Goal: Task Accomplishment & Management: Manage account settings

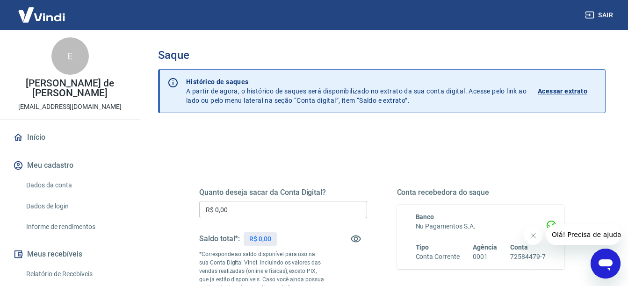
click at [404, 174] on div "Quanto deseja sacar da Conta Digital? R$ 0,00 ​ Saldo total*: R$ 0,00 *Correspo…" at bounding box center [381, 263] width 365 height 196
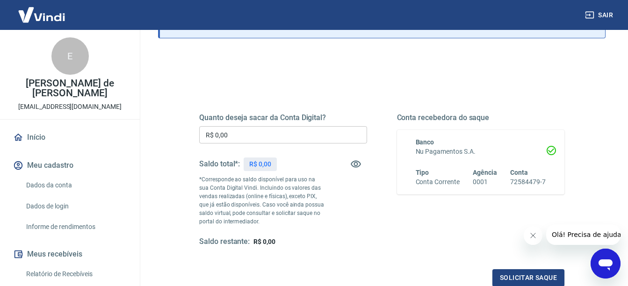
scroll to position [93, 0]
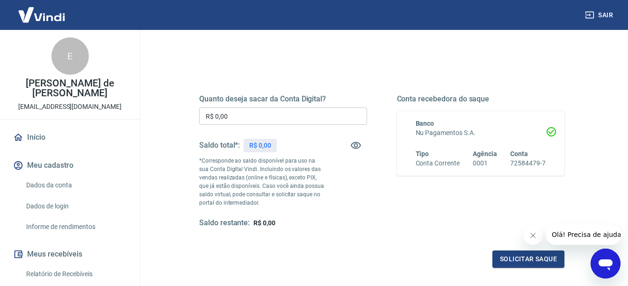
click at [404, 174] on div "Banco Nu Pagamentos S.A. Tipo Conta Corrente Agência 0001 Conta 72584479-7" at bounding box center [481, 143] width 168 height 64
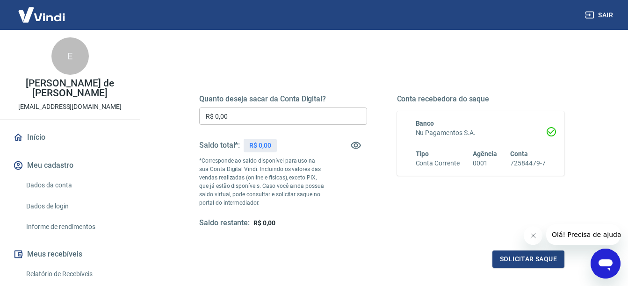
drag, startPoint x: 404, startPoint y: 174, endPoint x: 354, endPoint y: 211, distance: 61.9
click at [354, 211] on div "Quanto deseja sacar da Conta Digital? R$ 0,00 ​ Saldo total*: R$ 0,00 *Correspo…" at bounding box center [283, 161] width 168 height 134
click at [381, 197] on div "Quanto deseja sacar da Conta Digital? R$ 0,00 ​ Saldo total*: R$ 0,00 *Correspo…" at bounding box center [381, 161] width 365 height 134
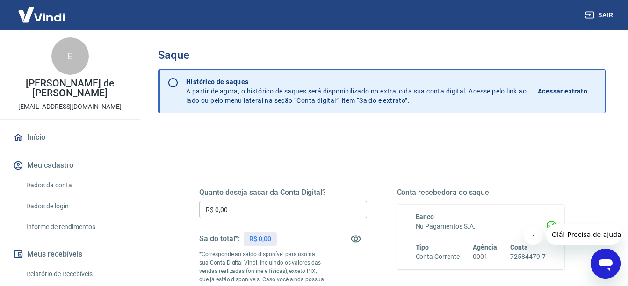
click at [387, 171] on div "Quanto deseja sacar da Conta Digital? R$ 0,00 ​ Saldo total*: R$ 0,00 *Correspo…" at bounding box center [381, 263] width 365 height 196
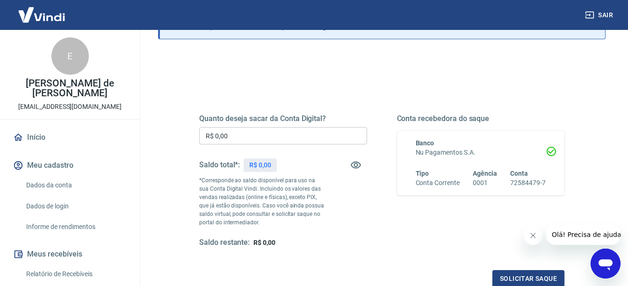
scroll to position [75, 0]
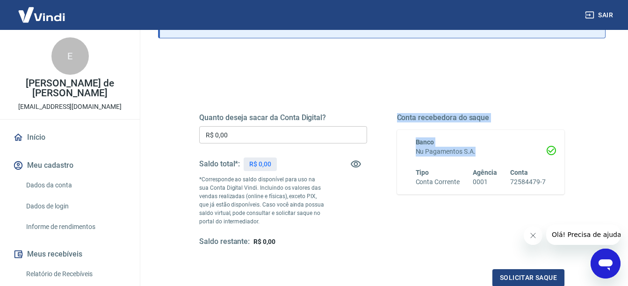
drag, startPoint x: 387, startPoint y: 171, endPoint x: 304, endPoint y: 244, distance: 110.9
click at [304, 244] on div "Quanto deseja sacar da Conta Digital? R$ 0,00 ​ Saldo total*: R$ 0,00 *Correspo…" at bounding box center [381, 180] width 365 height 134
click at [339, 59] on div "Quanto deseja sacar da Conta Digital? R$ 0,00 ​ Saldo total*: R$ 0,00 *Correspo…" at bounding box center [381, 224] width 447 height 343
click at [366, 239] on div "Saldo restante: R$ 0,00" at bounding box center [283, 242] width 168 height 10
click at [402, 214] on div "Conta recebedora do saque Banco Nu Pagamentos S.A. Tipo Conta Corrente Agência …" at bounding box center [481, 180] width 168 height 134
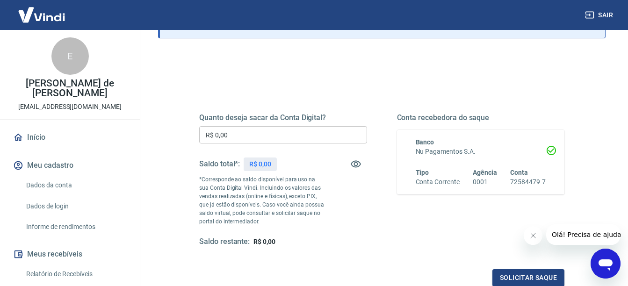
click at [378, 225] on div "Quanto deseja sacar da Conta Digital? R$ 0,00 ​ Saldo total*: R$ 0,00 *Correspo…" at bounding box center [381, 180] width 365 height 134
click at [501, 276] on button "Solicitar saque" at bounding box center [528, 277] width 72 height 17
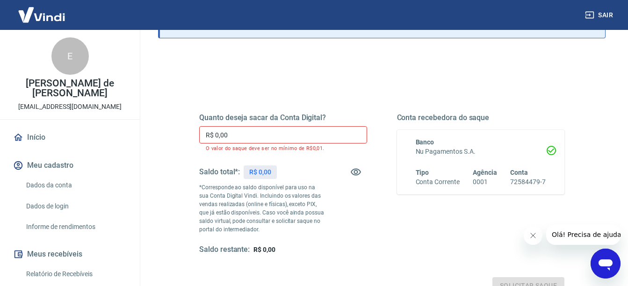
click at [387, 214] on div "Quanto deseja sacar da Conta Digital? R$ 0,00 ​ O valor do saque deve ser no mí…" at bounding box center [381, 184] width 365 height 142
click at [355, 170] on icon "button" at bounding box center [355, 171] width 11 height 11
click at [342, 207] on div "Quanto deseja sacar da Conta Digital? R$ 0,00 ​ O valor do saque deve ser no mí…" at bounding box center [283, 184] width 168 height 142
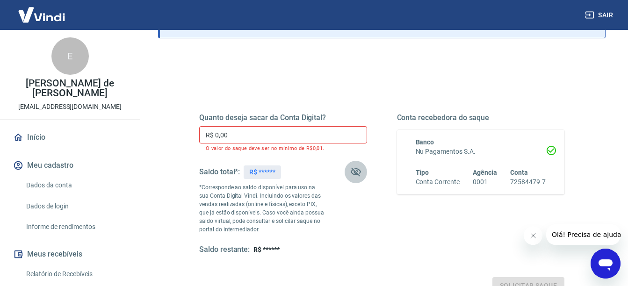
click at [352, 174] on icon "button" at bounding box center [356, 172] width 10 height 9
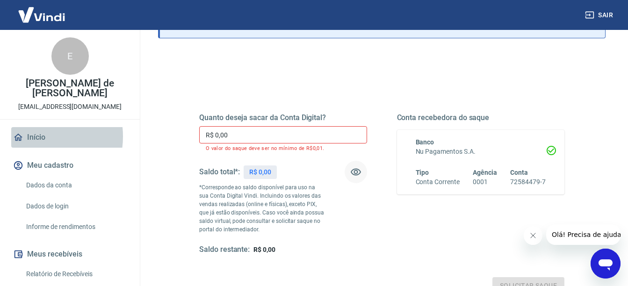
click at [34, 136] on link "Início" at bounding box center [69, 137] width 117 height 21
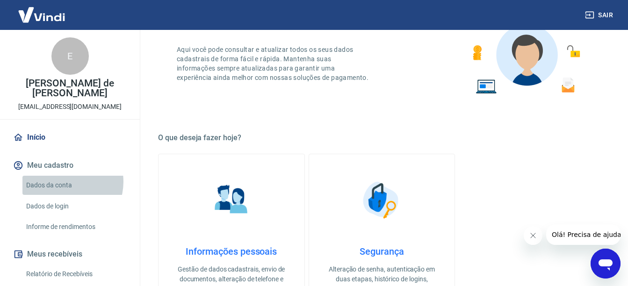
click at [64, 182] on link "Dados da conta" at bounding box center [75, 185] width 106 height 19
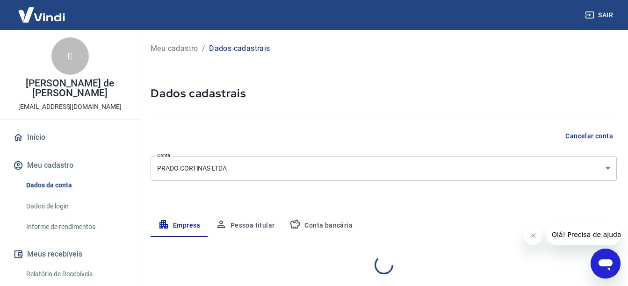
select select "SC"
click at [320, 219] on button "Conta bancária" at bounding box center [321, 226] width 78 height 22
select select "1"
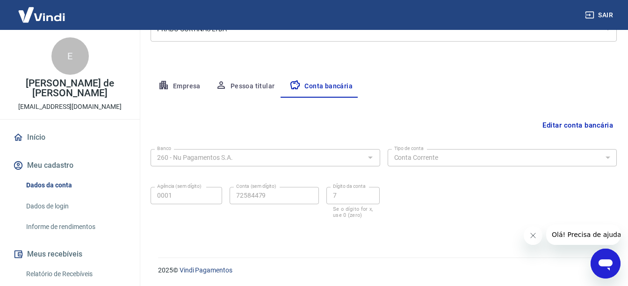
scroll to position [140, 0]
click at [66, 163] on button "Meu cadastro" at bounding box center [69, 165] width 117 height 21
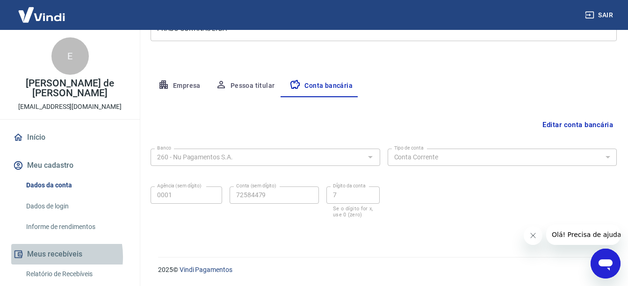
click at [41, 257] on button "Meus recebíveis" at bounding box center [69, 254] width 117 height 21
click at [57, 253] on button "Meus recebíveis" at bounding box center [69, 254] width 117 height 21
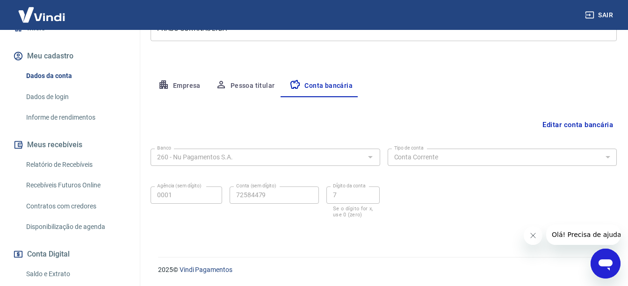
scroll to position [131, 0]
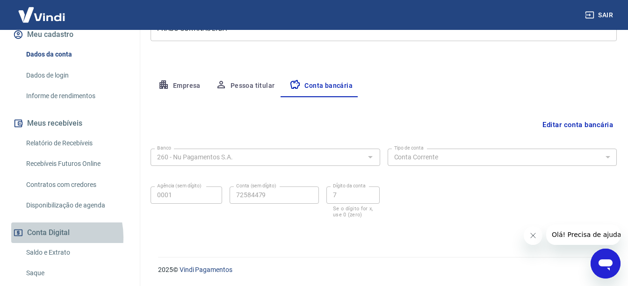
click at [43, 237] on button "Conta Digital" at bounding box center [69, 232] width 117 height 21
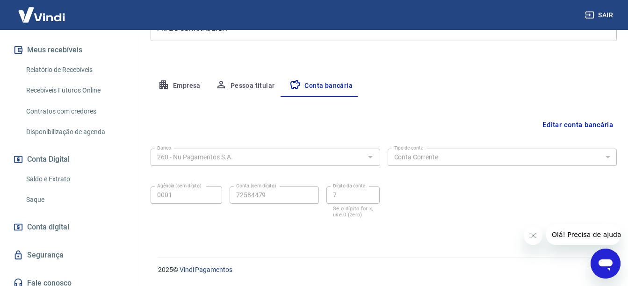
scroll to position [206, 0]
click at [50, 180] on link "Saldo e Extrato" at bounding box center [75, 177] width 106 height 19
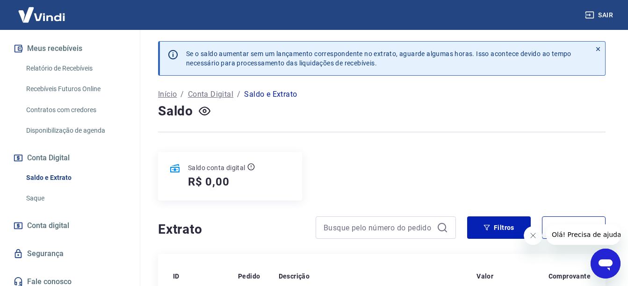
click at [271, 176] on div "Saldo conta digital R$ 0,00" at bounding box center [230, 176] width 144 height 49
click at [218, 169] on p "Saldo conta digital" at bounding box center [216, 167] width 57 height 9
click at [412, 140] on div at bounding box center [381, 132] width 447 height 23
click at [258, 94] on p "Saldo e Extrato" at bounding box center [270, 94] width 53 height 11
click at [41, 225] on span "Conta digital" at bounding box center [48, 225] width 42 height 13
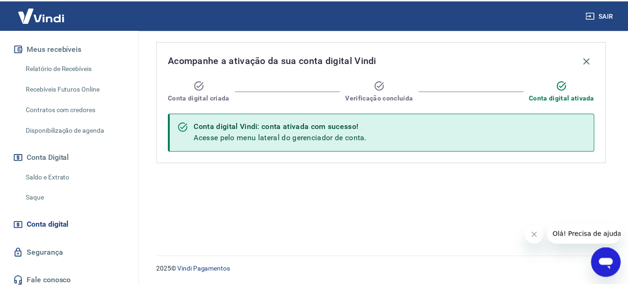
scroll to position [212, 0]
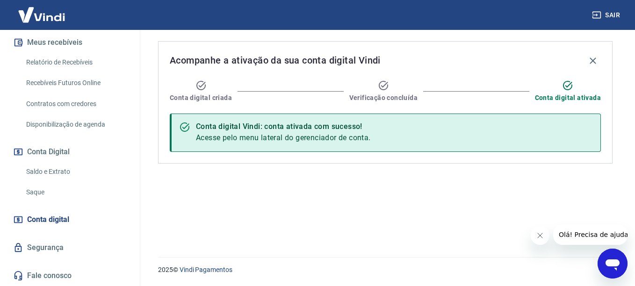
click at [163, 192] on div "Acompanhe a ativação da sua conta digital Vindi Conta digital criada Verificaçã…" at bounding box center [385, 138] width 477 height 216
click at [43, 186] on link "Saque" at bounding box center [75, 192] width 106 height 19
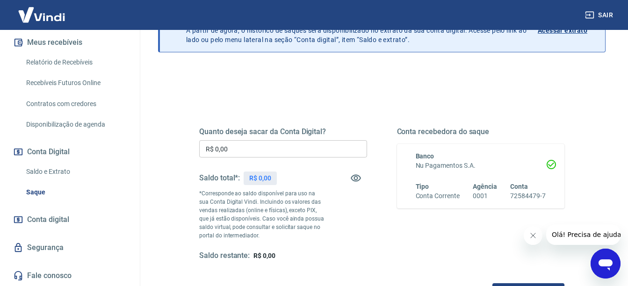
scroll to position [75, 0]
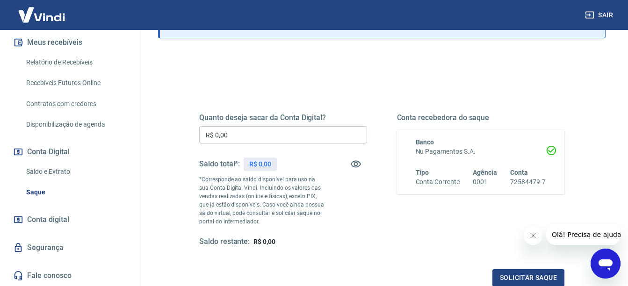
click at [352, 201] on div "Quanto deseja sacar da Conta Digital? R$ 0,00 ​ Saldo total*: R$ 0,00 *Correspo…" at bounding box center [283, 180] width 168 height 134
click at [351, 160] on icon "button" at bounding box center [355, 163] width 11 height 11
click at [351, 160] on icon "button" at bounding box center [356, 164] width 10 height 9
click at [46, 168] on link "Saldo e Extrato" at bounding box center [75, 171] width 106 height 19
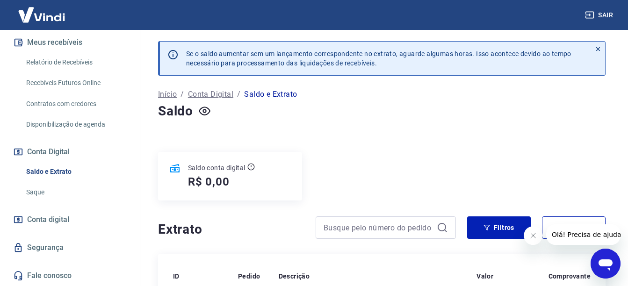
click at [418, 166] on div "Saldo conta digital R$ 0,00" at bounding box center [381, 176] width 447 height 49
click at [593, 46] on div at bounding box center [598, 59] width 14 height 34
click at [76, 78] on link "Recebíveis Futuros Online" at bounding box center [75, 82] width 106 height 19
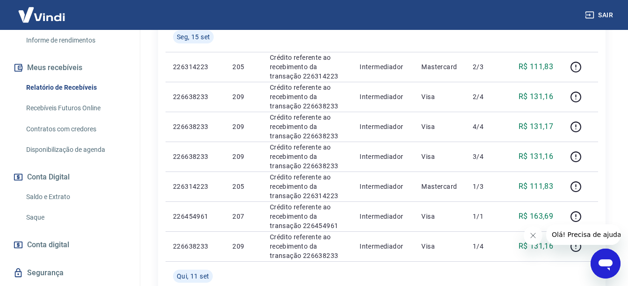
scroll to position [212, 0]
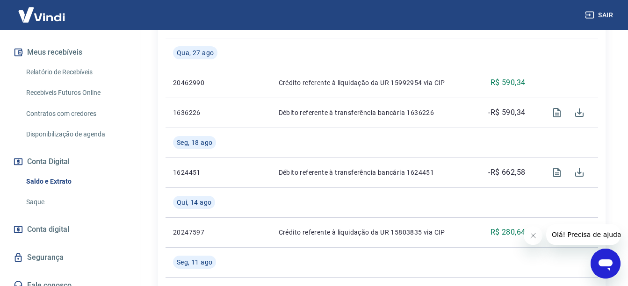
scroll to position [374, 0]
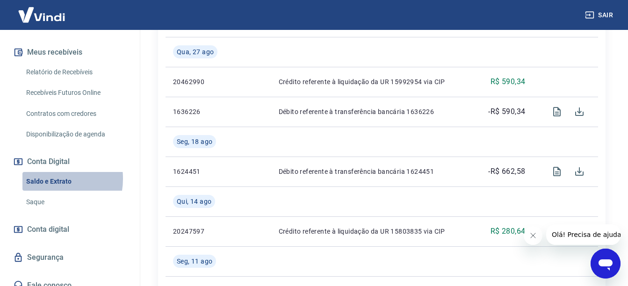
click at [48, 172] on link "Saldo e Extrato" at bounding box center [75, 181] width 106 height 19
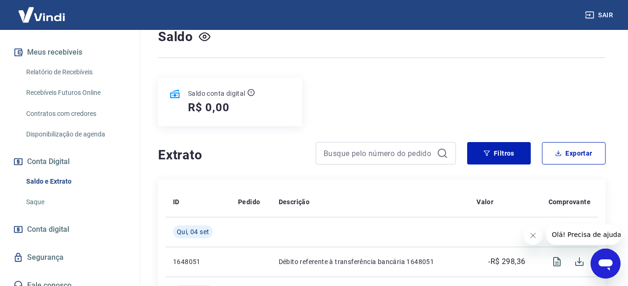
scroll to position [75, 0]
click at [58, 172] on link "Saldo e Extrato" at bounding box center [75, 181] width 106 height 19
click at [28, 193] on link "Saque" at bounding box center [75, 202] width 106 height 19
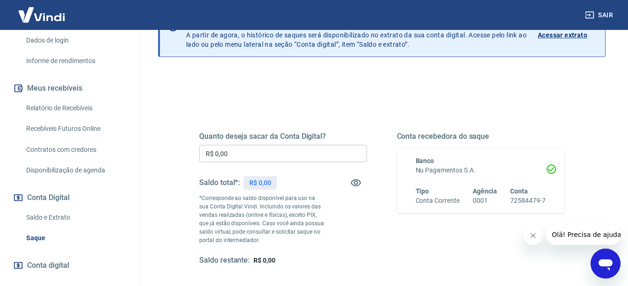
scroll to position [174, 0]
click at [268, 259] on span "R$ 0,00" at bounding box center [264, 260] width 22 height 7
click at [357, 187] on icon "button" at bounding box center [355, 182] width 11 height 11
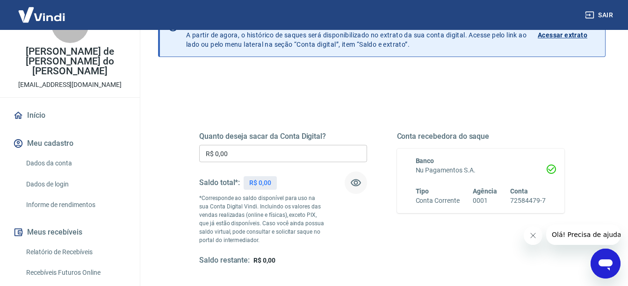
scroll to position [31, 0]
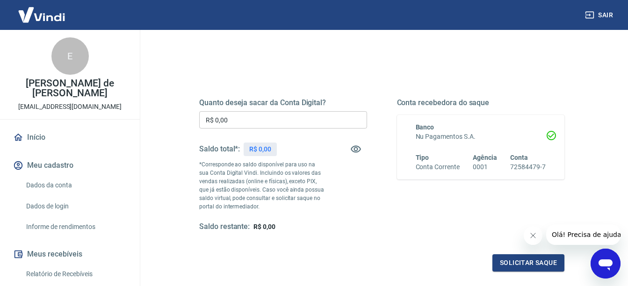
scroll to position [112, 0]
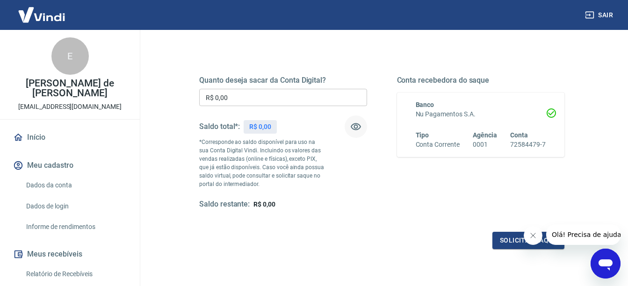
click at [354, 123] on icon "button" at bounding box center [356, 126] width 10 height 7
click at [354, 123] on icon "button" at bounding box center [356, 126] width 10 height 9
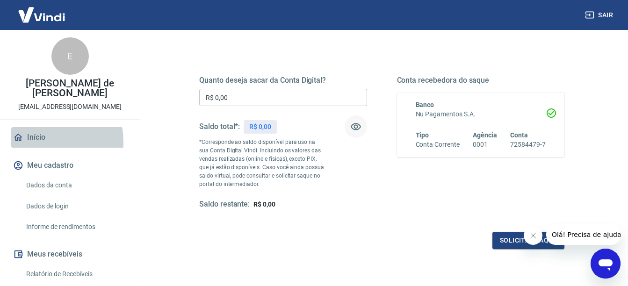
click at [27, 143] on link "Início" at bounding box center [69, 137] width 117 height 21
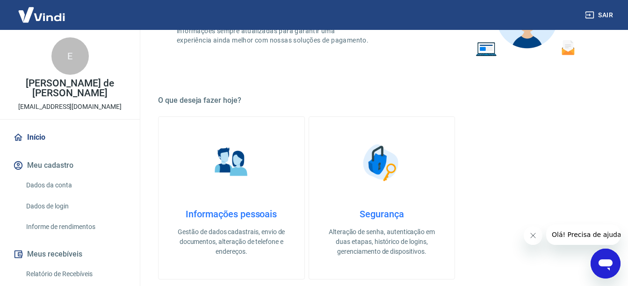
click at [27, 143] on link "Início" at bounding box center [69, 137] width 117 height 21
